Goal: Information Seeking & Learning: Learn about a topic

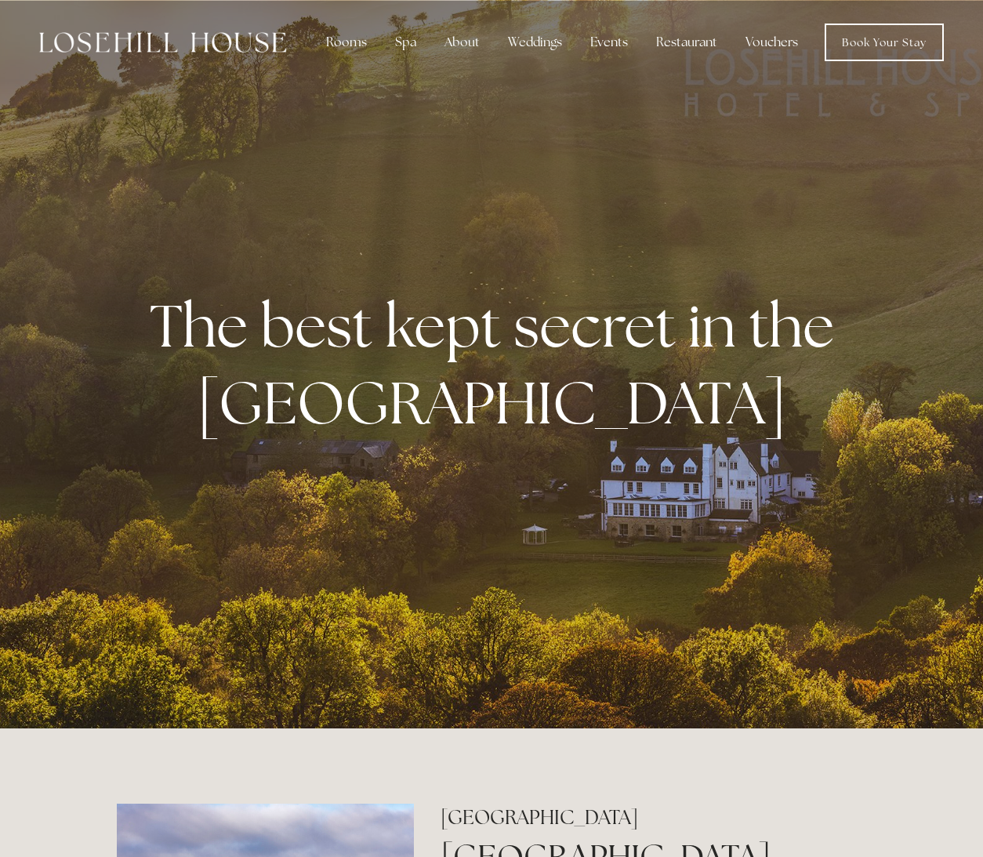
scroll to position [0, 1]
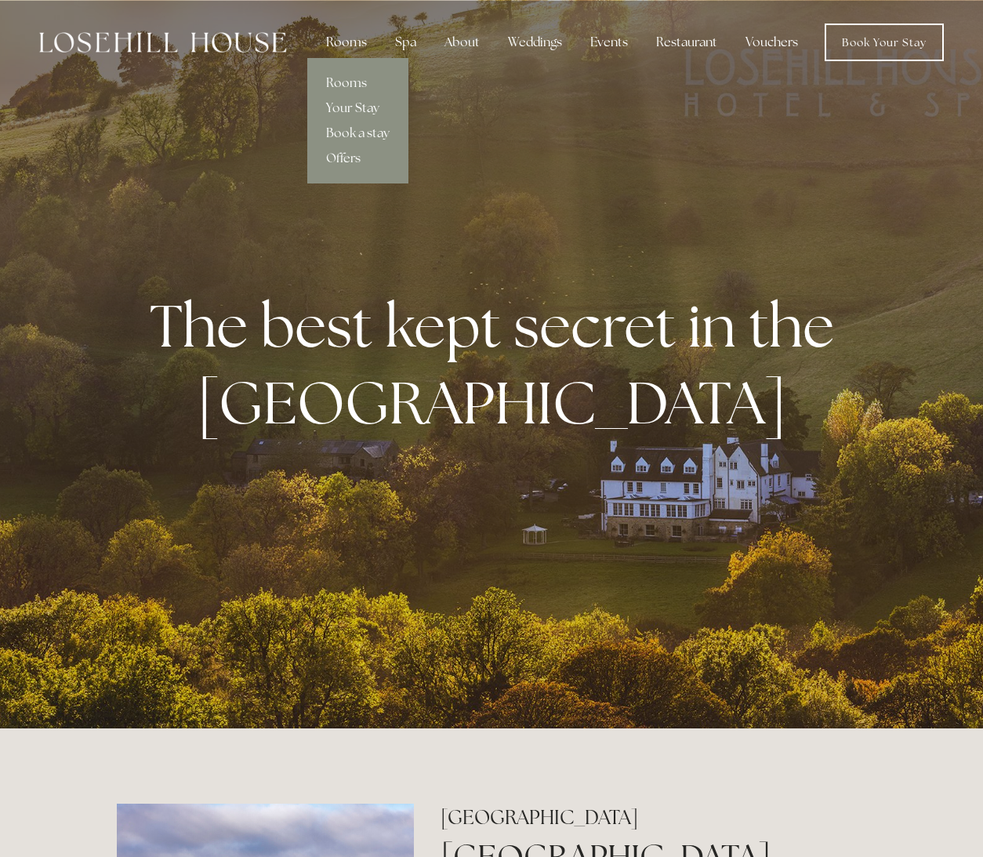
click at [350, 42] on div "Rooms" at bounding box center [347, 42] width 66 height 31
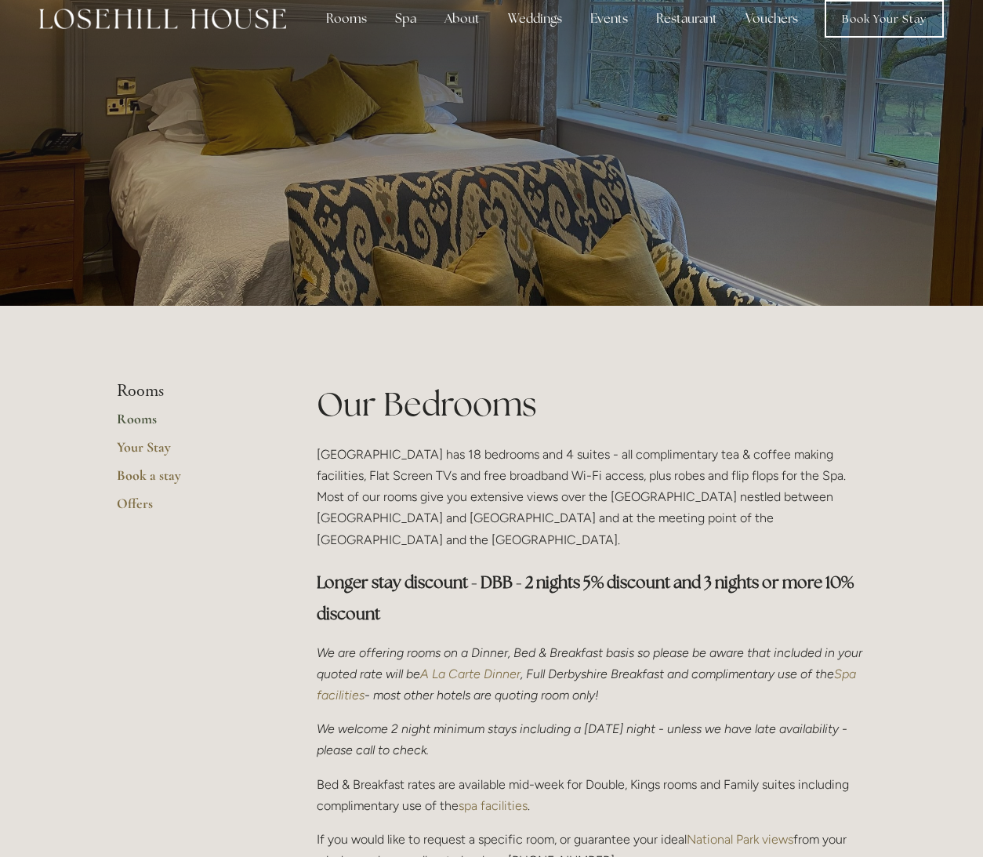
scroll to position [31, 0]
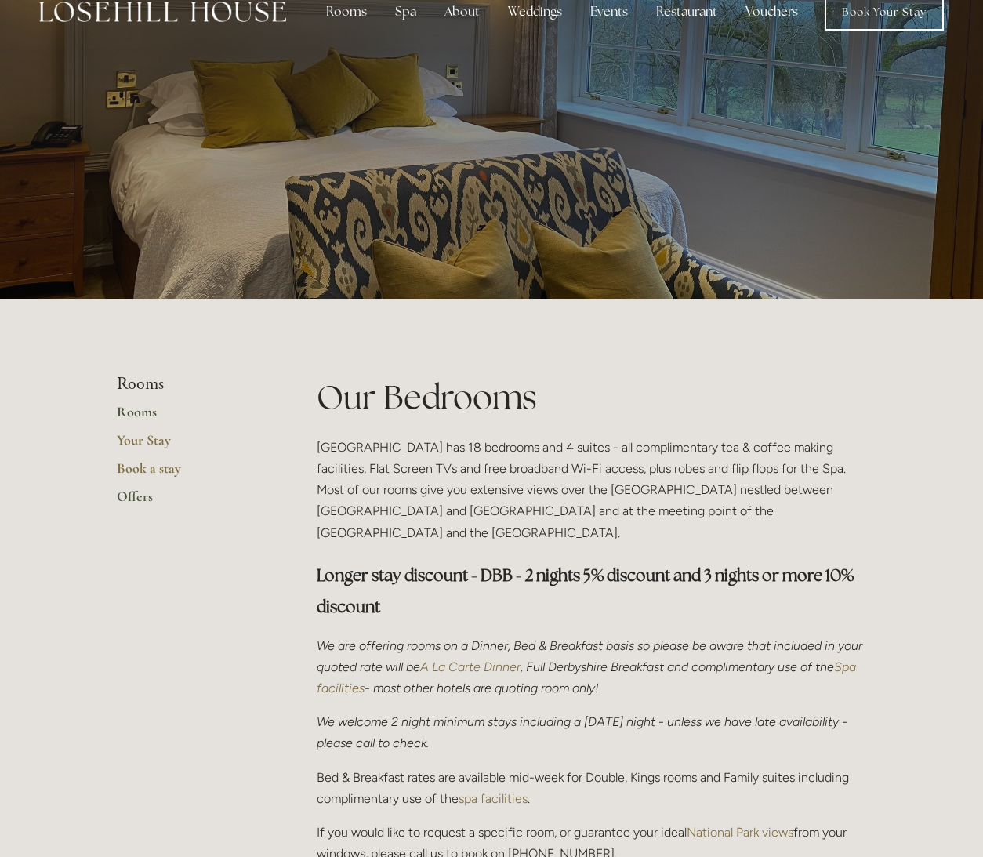
click at [136, 492] on link "Offers" at bounding box center [192, 502] width 150 height 28
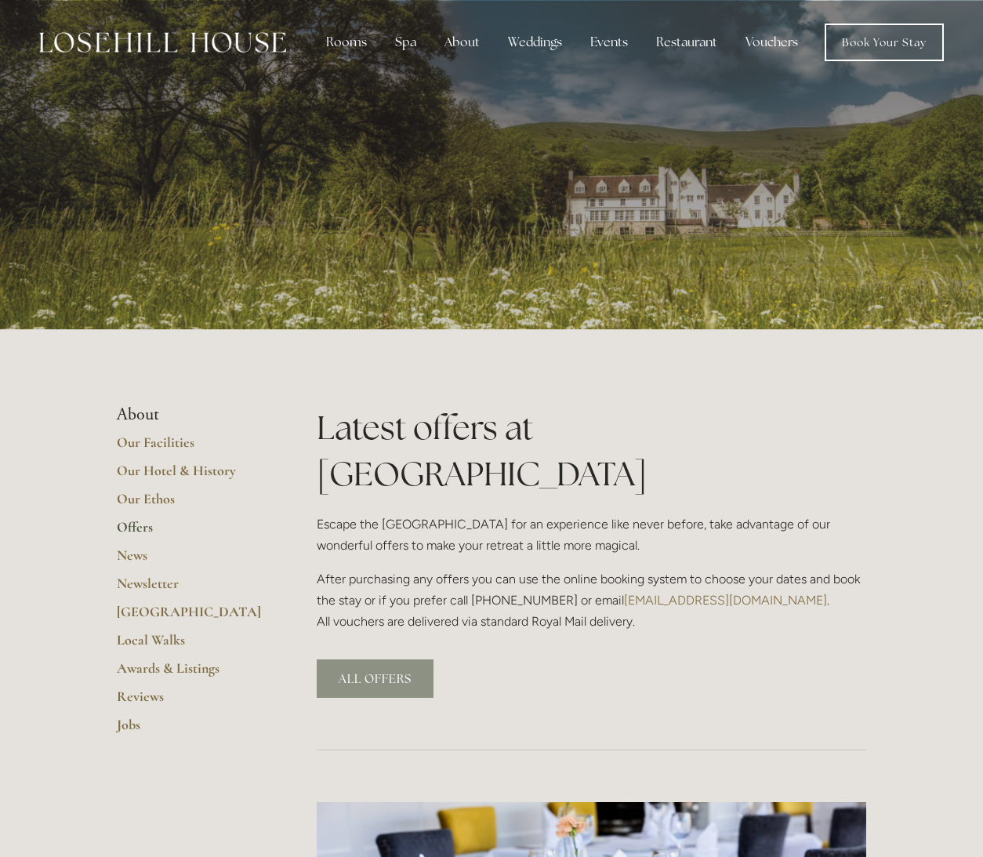
click at [372, 659] on link "ALL OFFERS" at bounding box center [375, 678] width 117 height 38
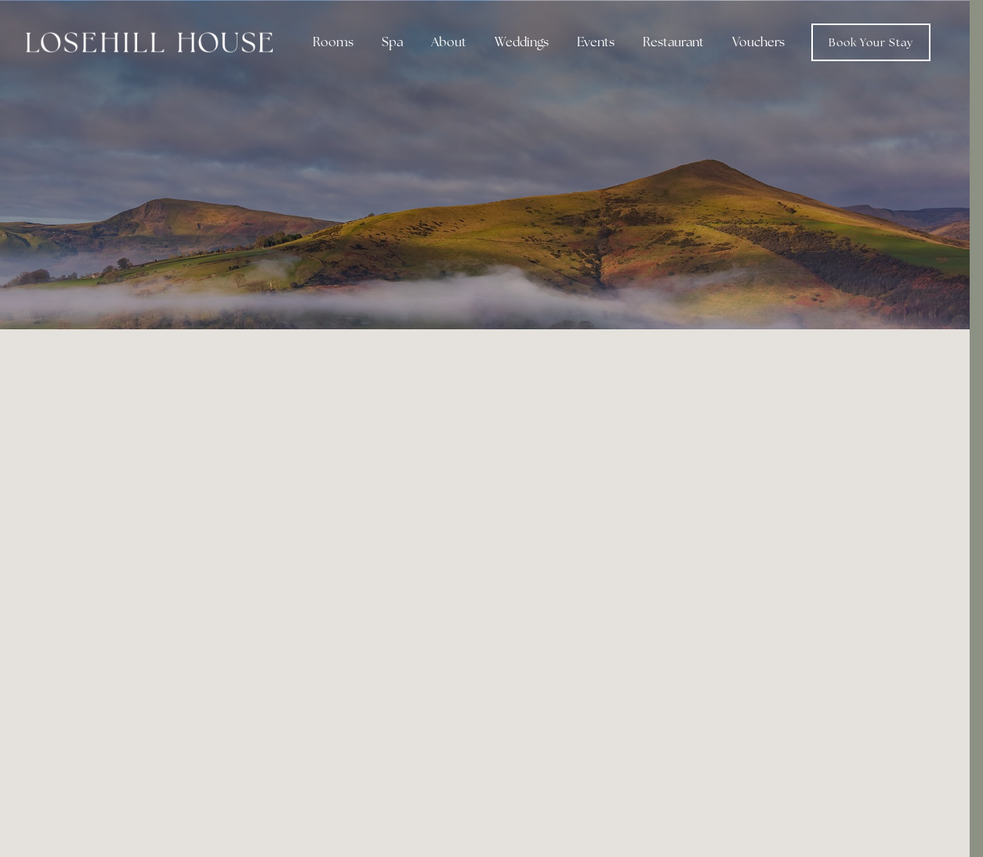
scroll to position [0, 13]
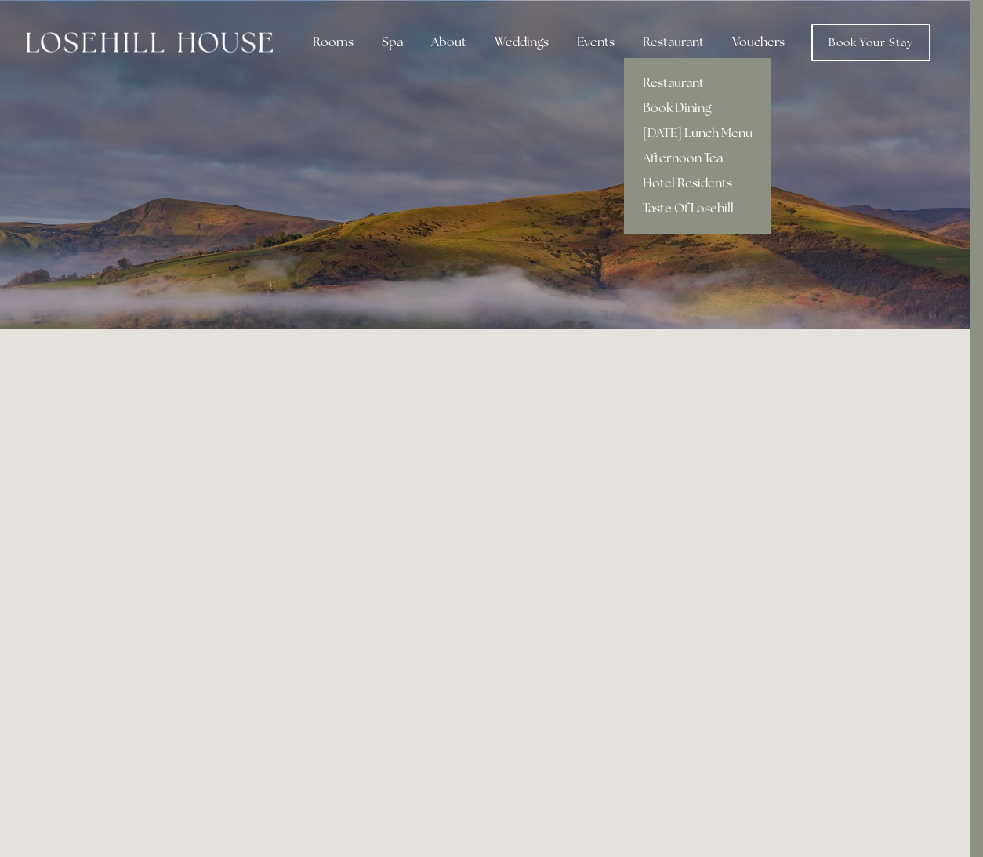
click at [658, 84] on link "Restaurant" at bounding box center [697, 83] width 147 height 25
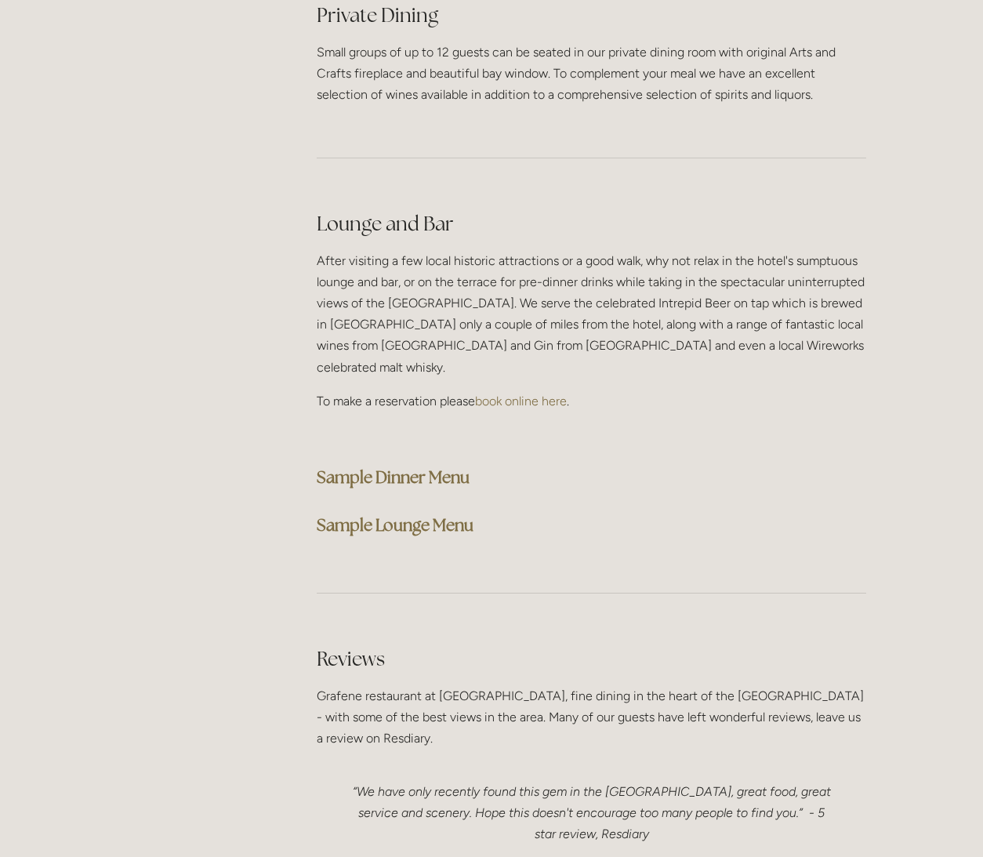
scroll to position [3801, 0]
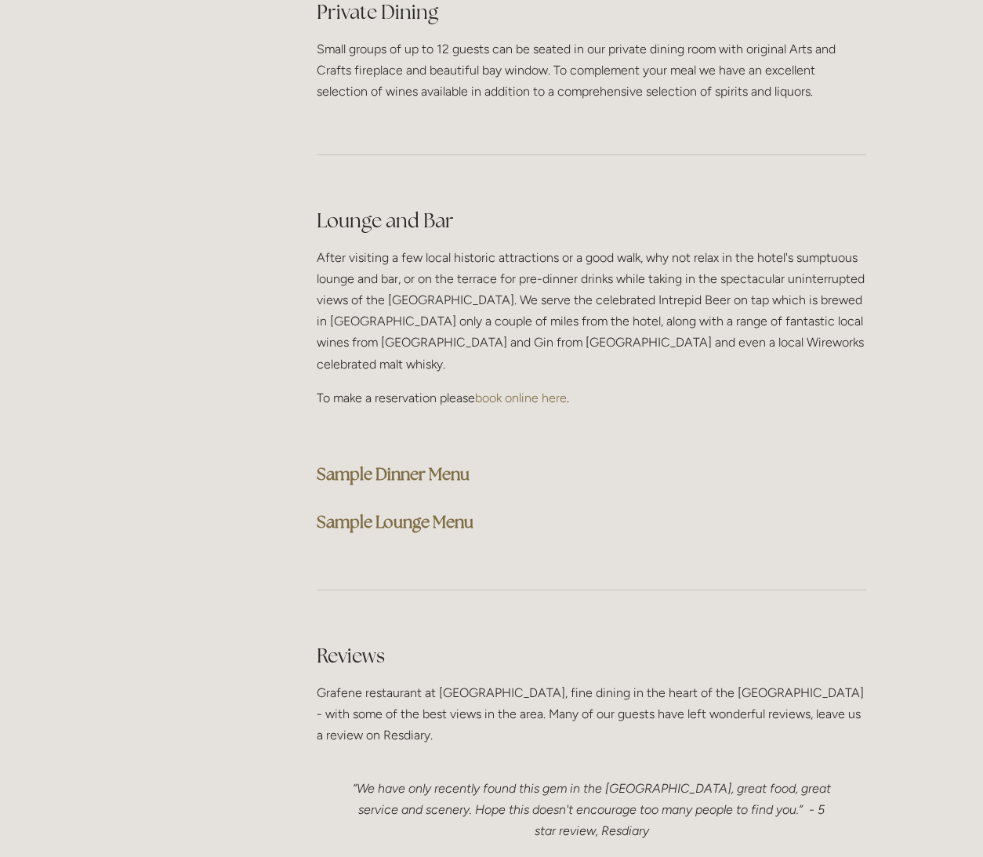
click at [340, 463] on strong "Sample Dinner Menu" at bounding box center [393, 473] width 153 height 21
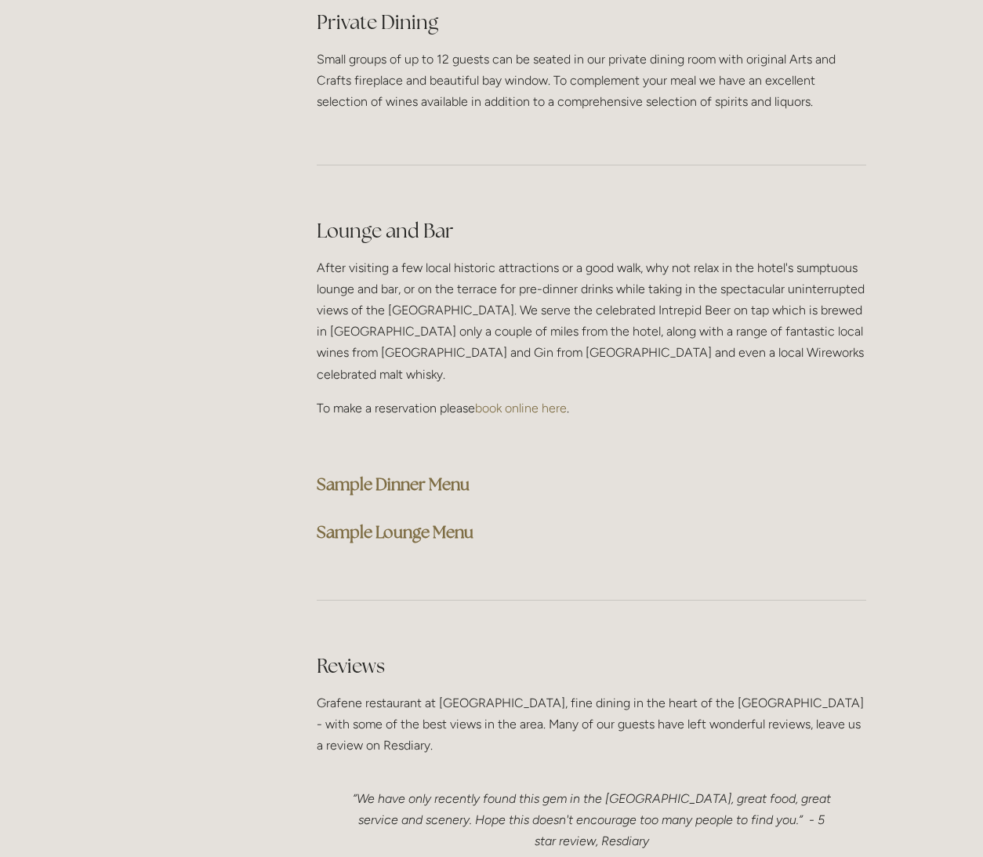
scroll to position [3797, 0]
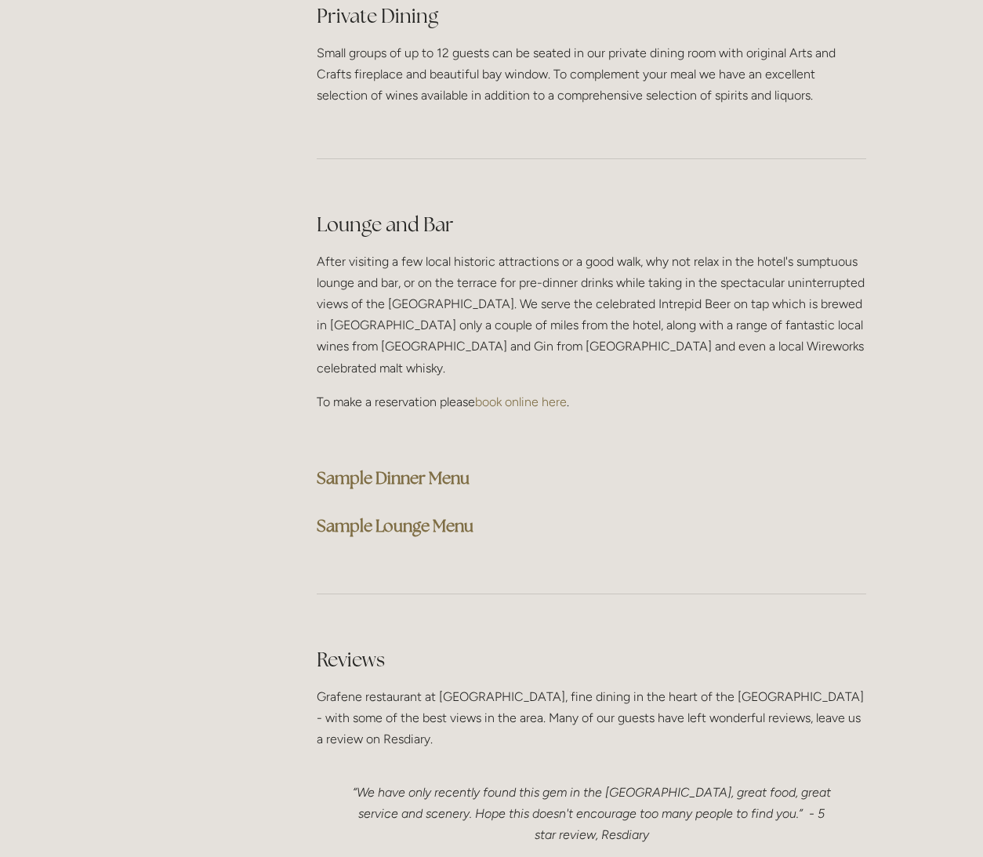
click at [343, 515] on strong "Sample Lounge Menu" at bounding box center [395, 525] width 157 height 21
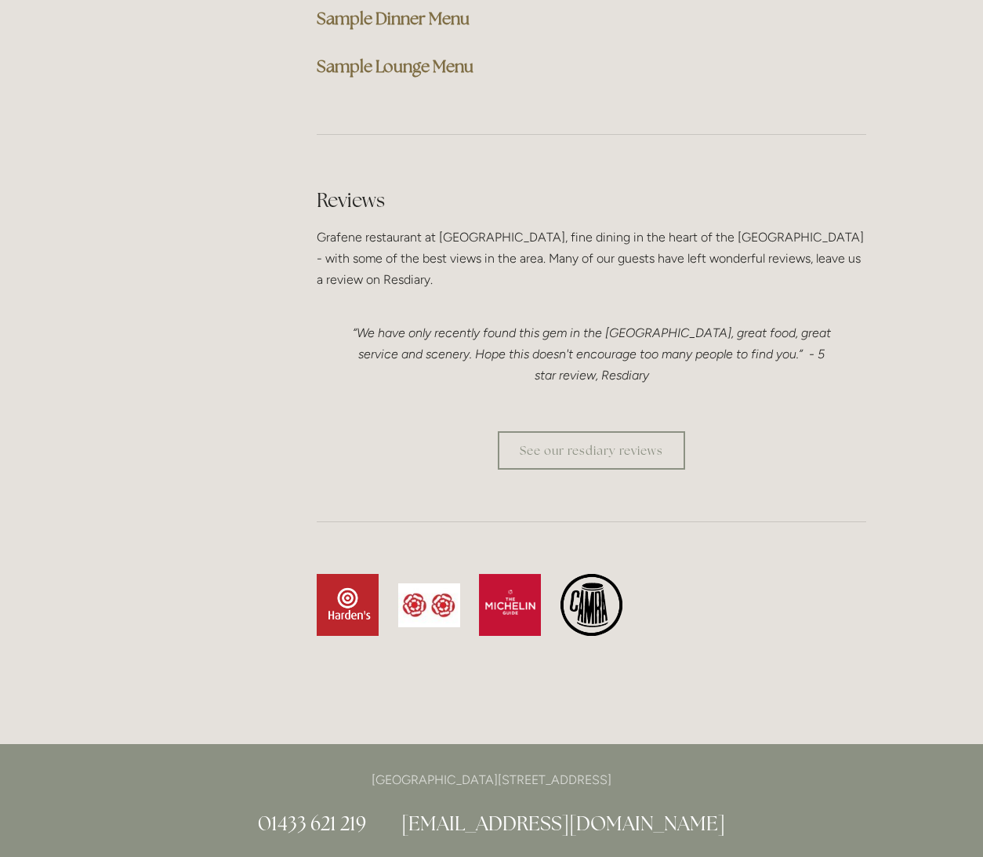
scroll to position [4260, 0]
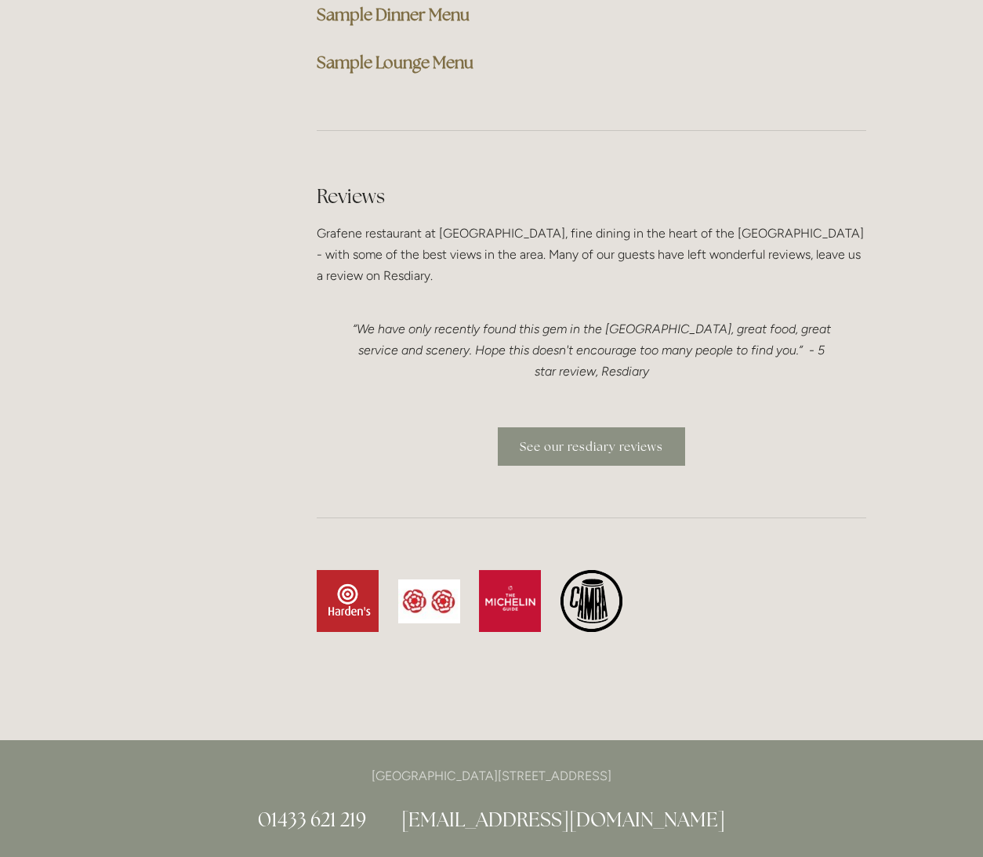
click at [599, 427] on link "See our resdiary reviews" at bounding box center [591, 446] width 187 height 38
